Goal: Check status: Check status

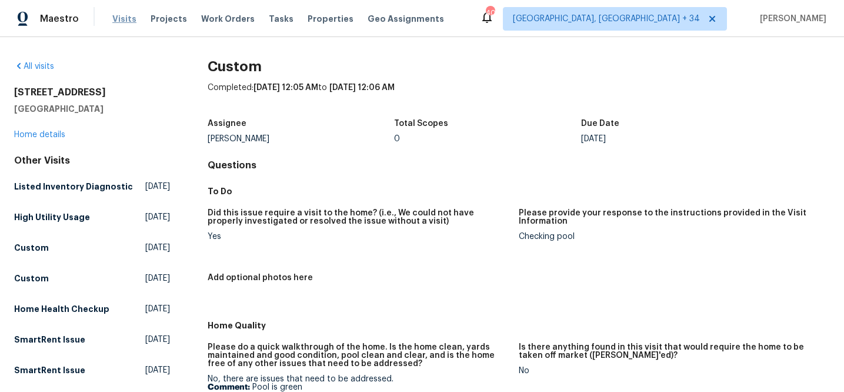
click at [121, 17] on span "Visits" at bounding box center [124, 19] width 24 height 12
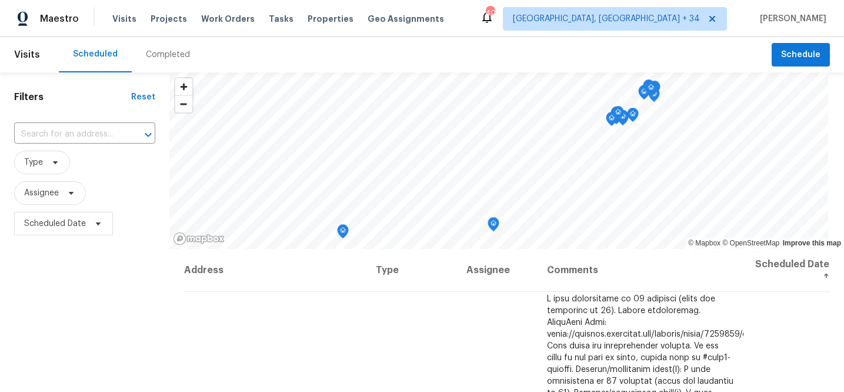
click at [163, 52] on div "Completed" at bounding box center [168, 55] width 44 height 12
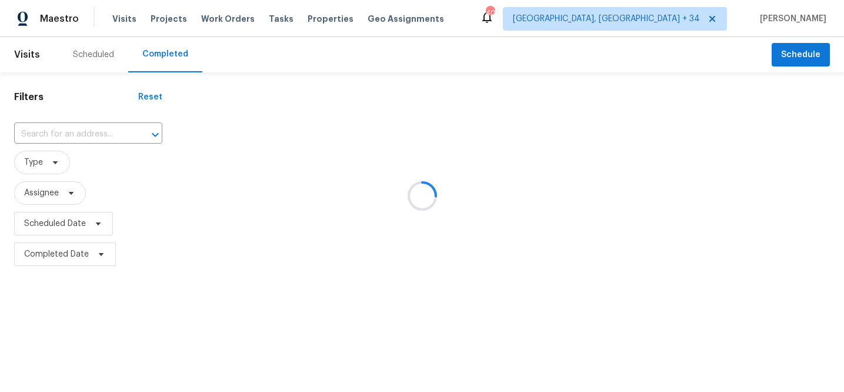
click at [80, 131] on div at bounding box center [422, 196] width 844 height 392
click at [82, 134] on div at bounding box center [422, 196] width 844 height 392
click at [82, 132] on div "​" at bounding box center [88, 134] width 148 height 18
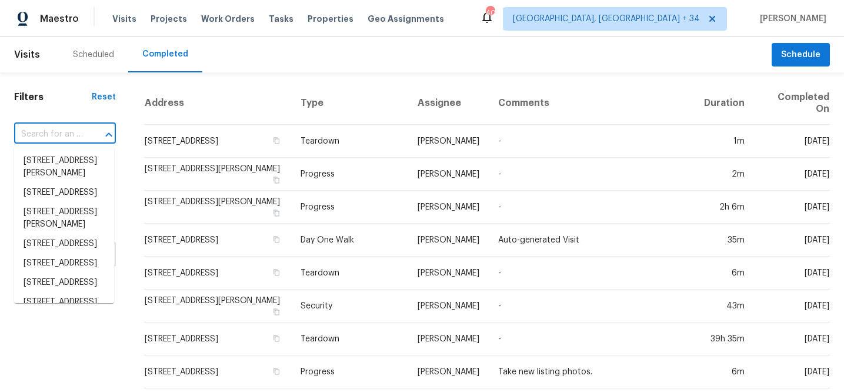
paste input "[STREET_ADDRESS]"
type input "[STREET_ADDRESS]"
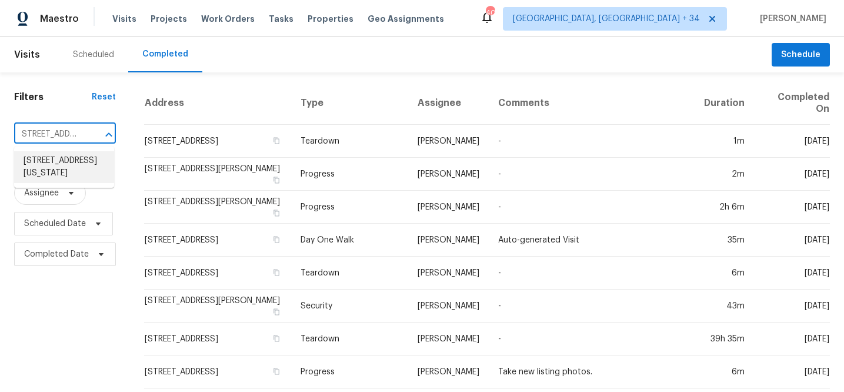
click at [71, 159] on li "[STREET_ADDRESS][US_STATE]" at bounding box center [64, 167] width 100 height 32
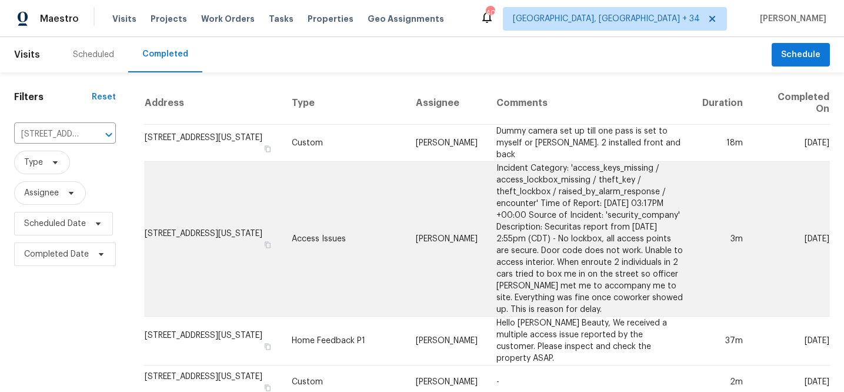
click at [539, 199] on td "Incident Category: 'access_keys_missing / access_lockbox_missing / theft_key / …" at bounding box center [590, 239] width 206 height 155
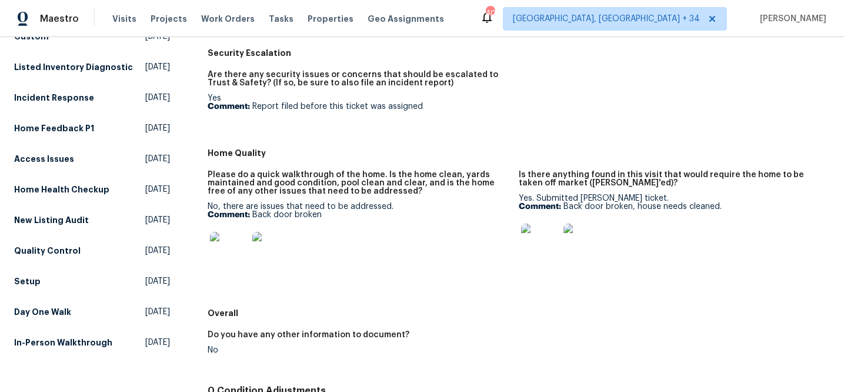
scroll to position [288, 0]
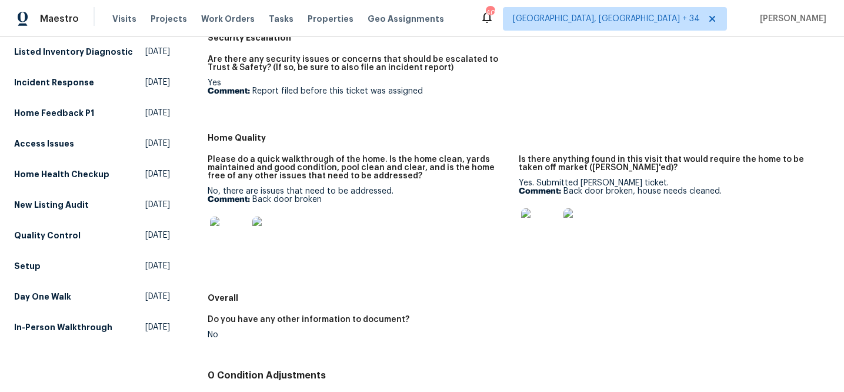
click at [226, 235] on img at bounding box center [229, 236] width 38 height 38
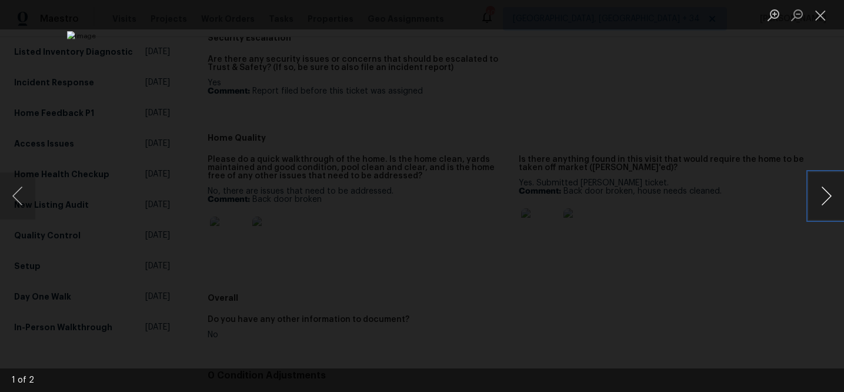
click at [824, 192] on button "Next image" at bounding box center [826, 195] width 35 height 47
click at [822, 16] on button "Close lightbox" at bounding box center [821, 15] width 24 height 21
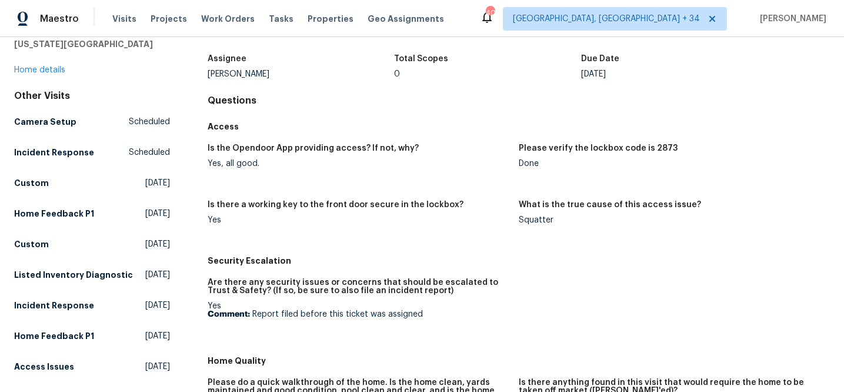
scroll to position [0, 0]
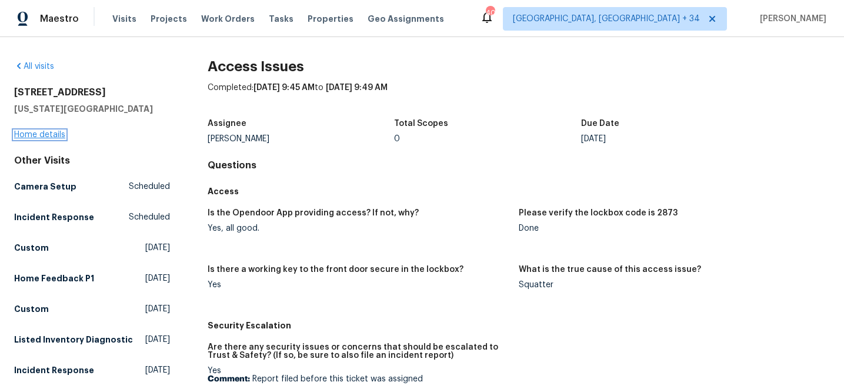
click at [48, 131] on link "Home details" at bounding box center [39, 135] width 51 height 8
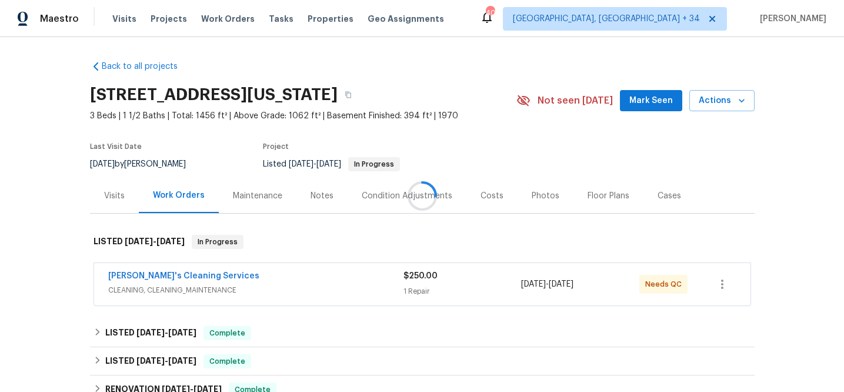
click at [118, 200] on div at bounding box center [422, 196] width 844 height 392
drag, startPoint x: 105, startPoint y: 195, endPoint x: 179, endPoint y: 192, distance: 74.2
click at [105, 195] on div "Visits" at bounding box center [114, 196] width 21 height 12
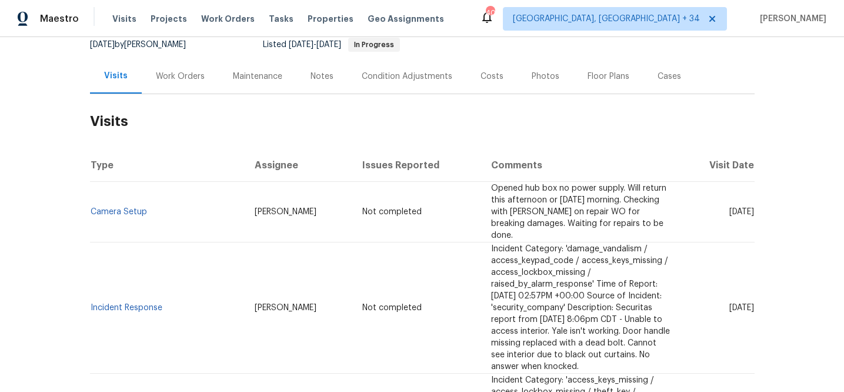
scroll to position [120, 0]
click at [128, 207] on link "Camera Setup" at bounding box center [119, 211] width 56 height 8
